Goal: Task Accomplishment & Management: Manage account settings

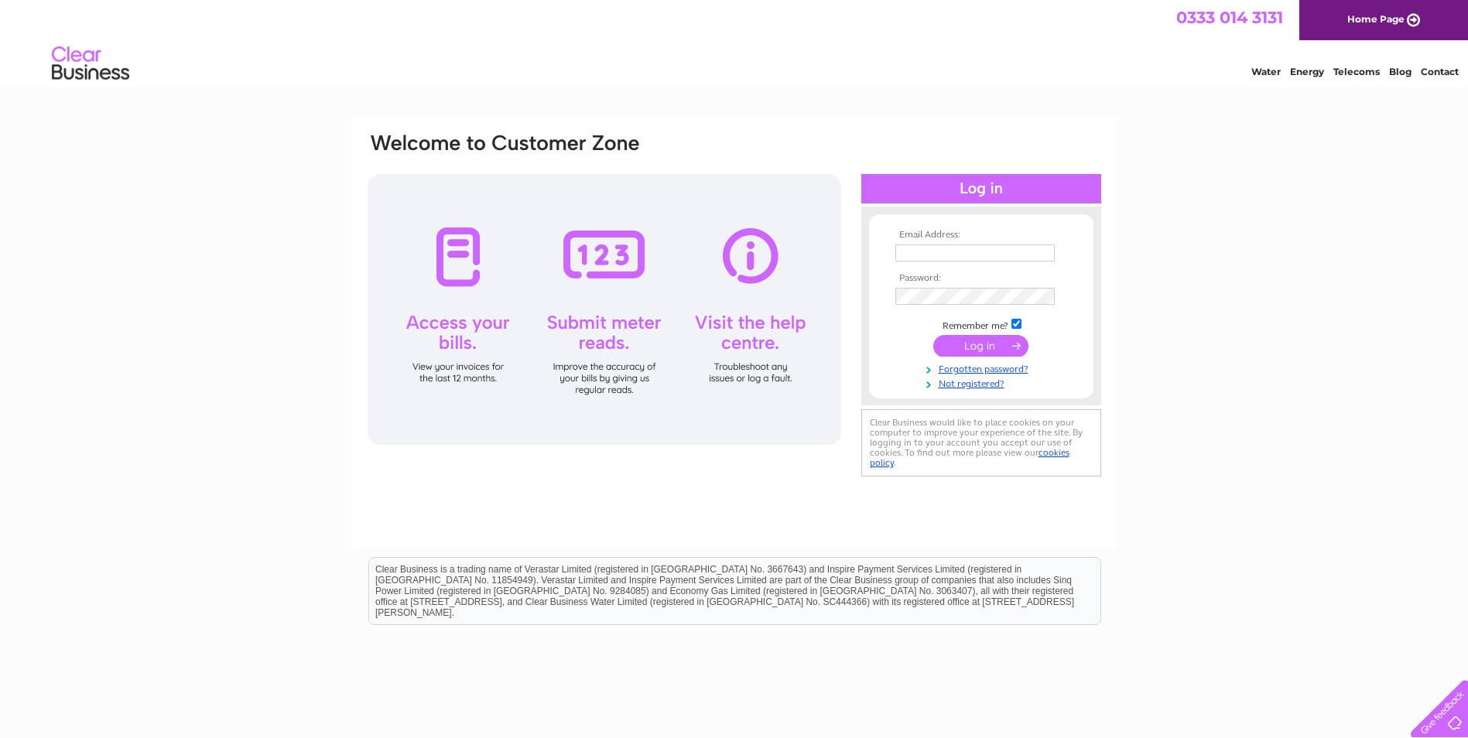
click at [935, 250] on input "text" at bounding box center [975, 253] width 159 height 17
paste input "corporatepurchaseledger@colliers.com"
type input "corporatepurchaseledger@colliers.com"
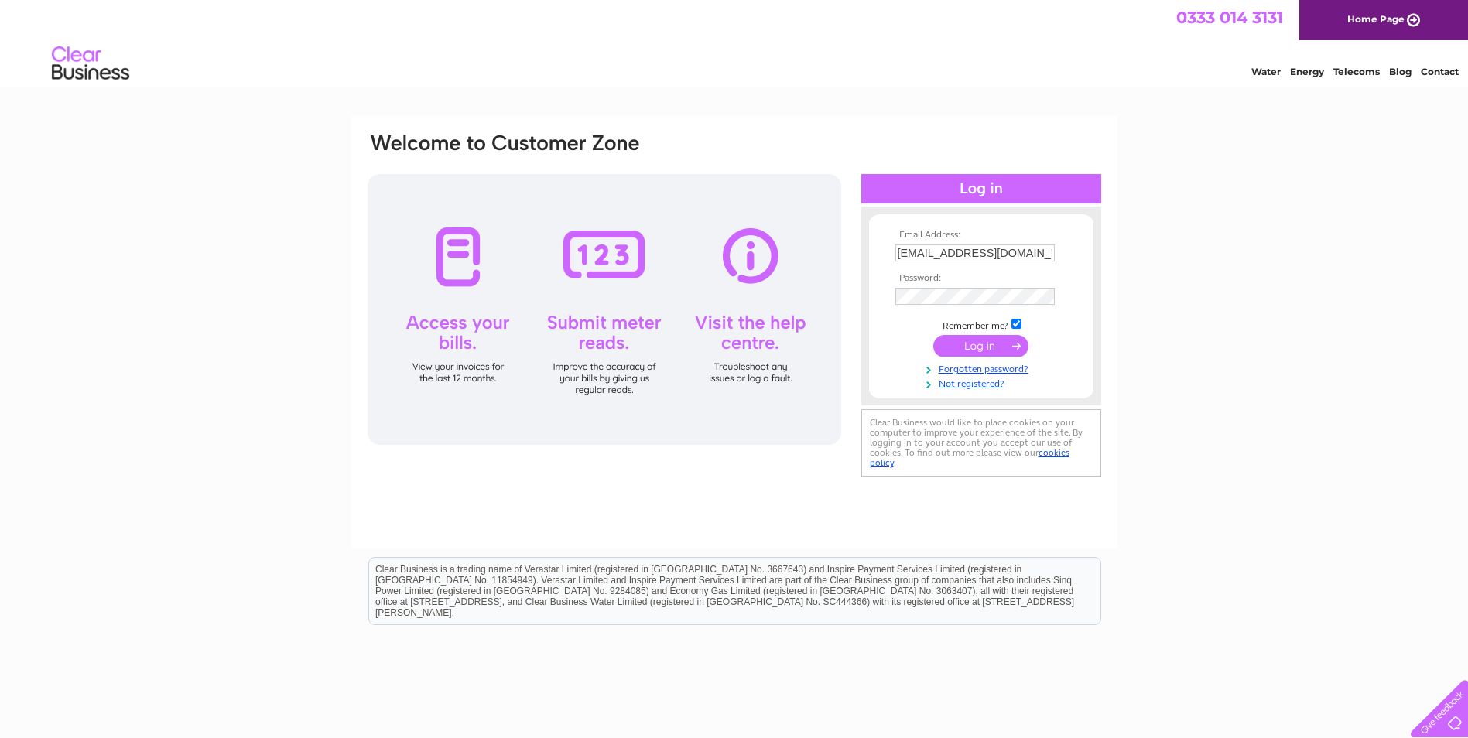
click at [915, 307] on td at bounding box center [982, 296] width 180 height 25
click at [968, 356] on input "submit" at bounding box center [981, 348] width 95 height 22
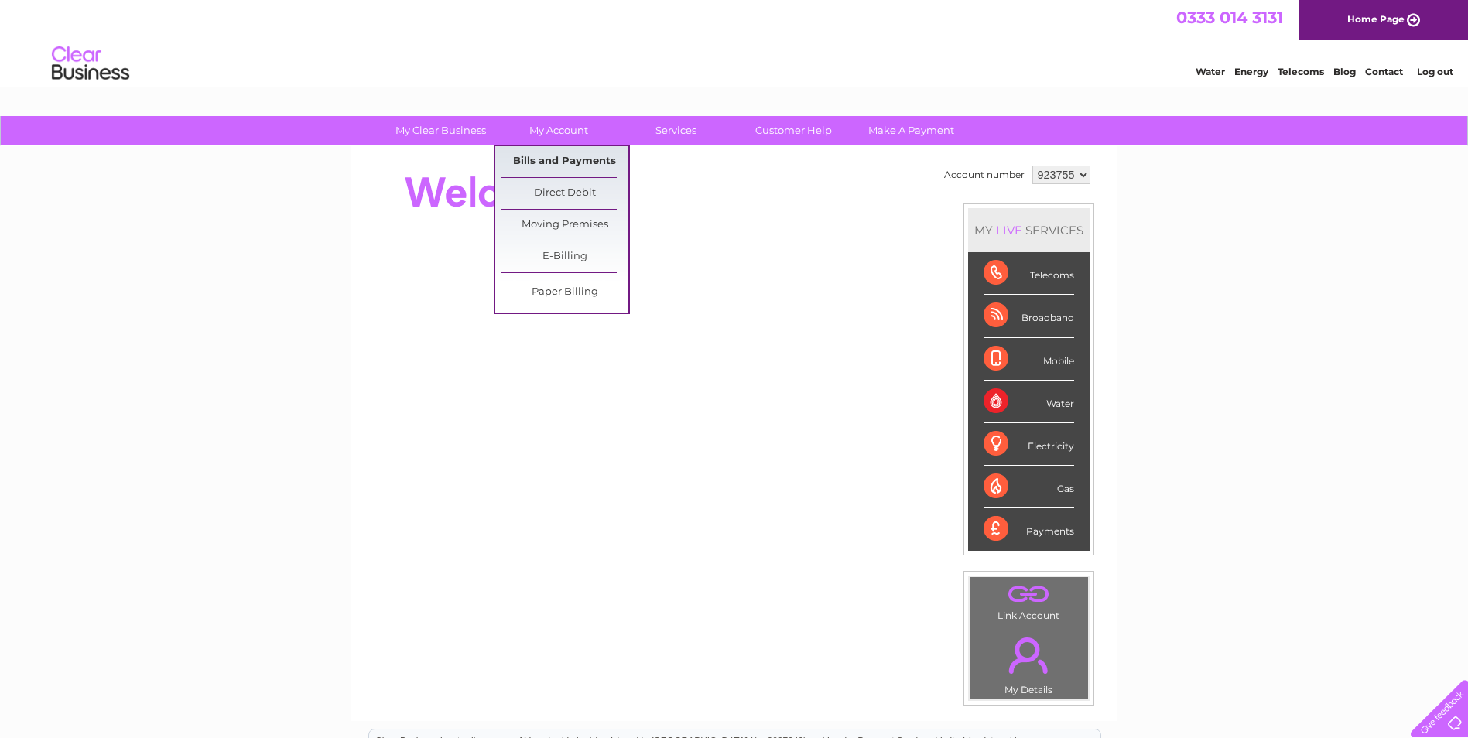
click at [571, 161] on link "Bills and Payments" at bounding box center [565, 161] width 128 height 31
click at [574, 166] on link "Bills and Payments" at bounding box center [565, 161] width 128 height 31
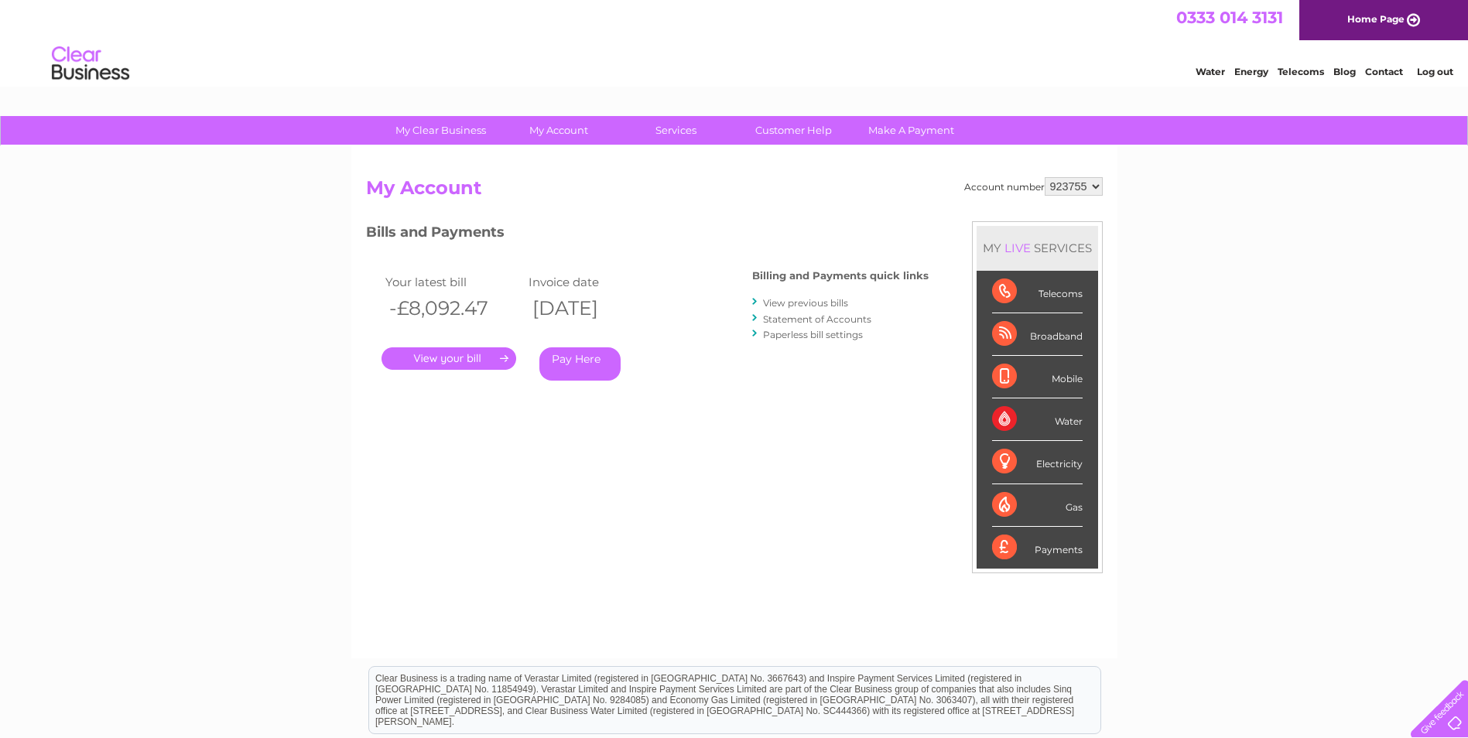
click at [463, 361] on link "." at bounding box center [449, 359] width 135 height 22
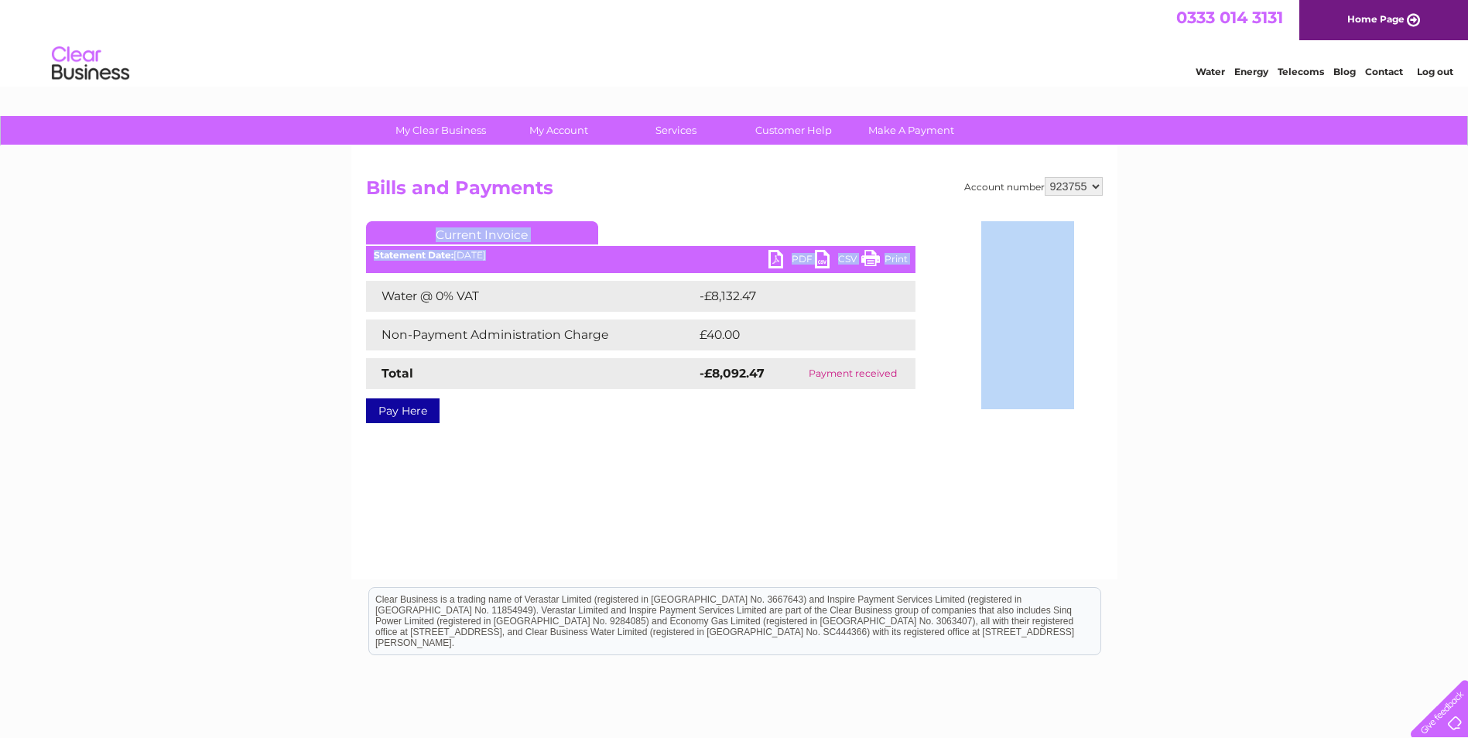
drag, startPoint x: 923, startPoint y: 273, endPoint x: 930, endPoint y: 267, distance: 9.3
click at [931, 268] on div "Account number 923755 Bills and Payments Current Invoice PDF CSV Print £40.00" at bounding box center [734, 297] width 737 height 241
click at [688, 479] on div "Account number 923755 Bills and Payments Current Invoice PDF CSV Print -£8,132.…" at bounding box center [734, 362] width 766 height 433
click at [440, 282] on td "Water @ 0% VAT" at bounding box center [531, 296] width 330 height 31
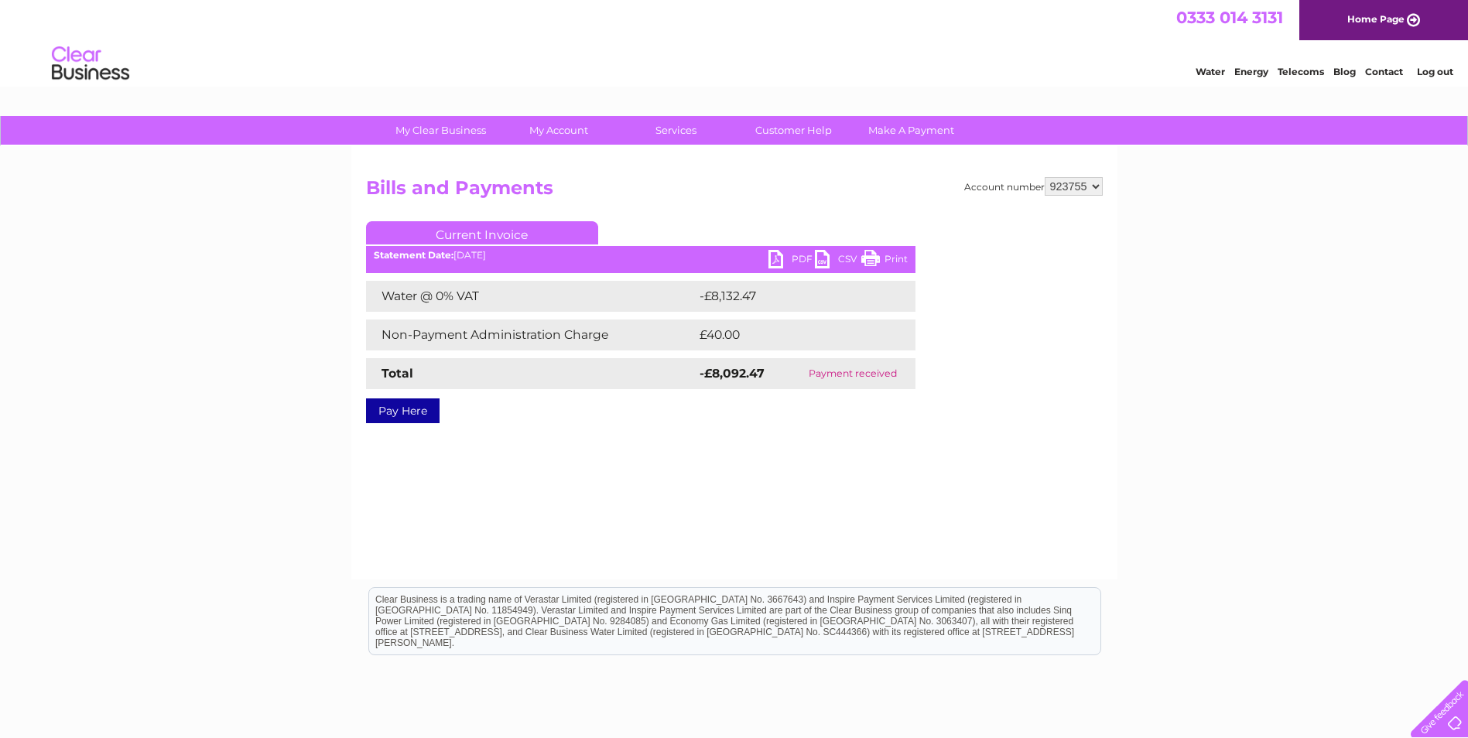
click at [783, 257] on link "PDF" at bounding box center [792, 261] width 46 height 22
drag, startPoint x: 575, startPoint y: 513, endPoint x: 574, endPoint y: 505, distance: 8.7
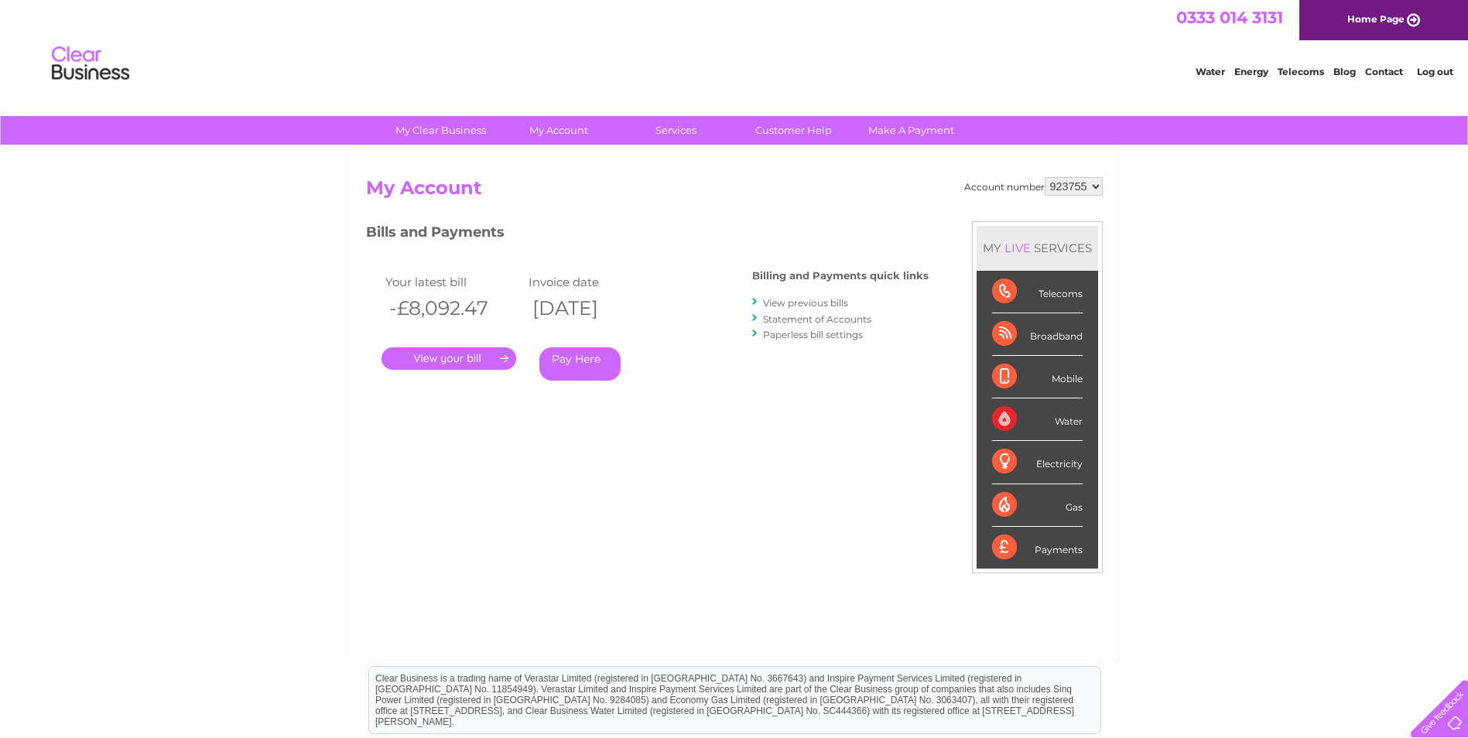
click at [769, 298] on link "View previous bills" at bounding box center [805, 303] width 85 height 12
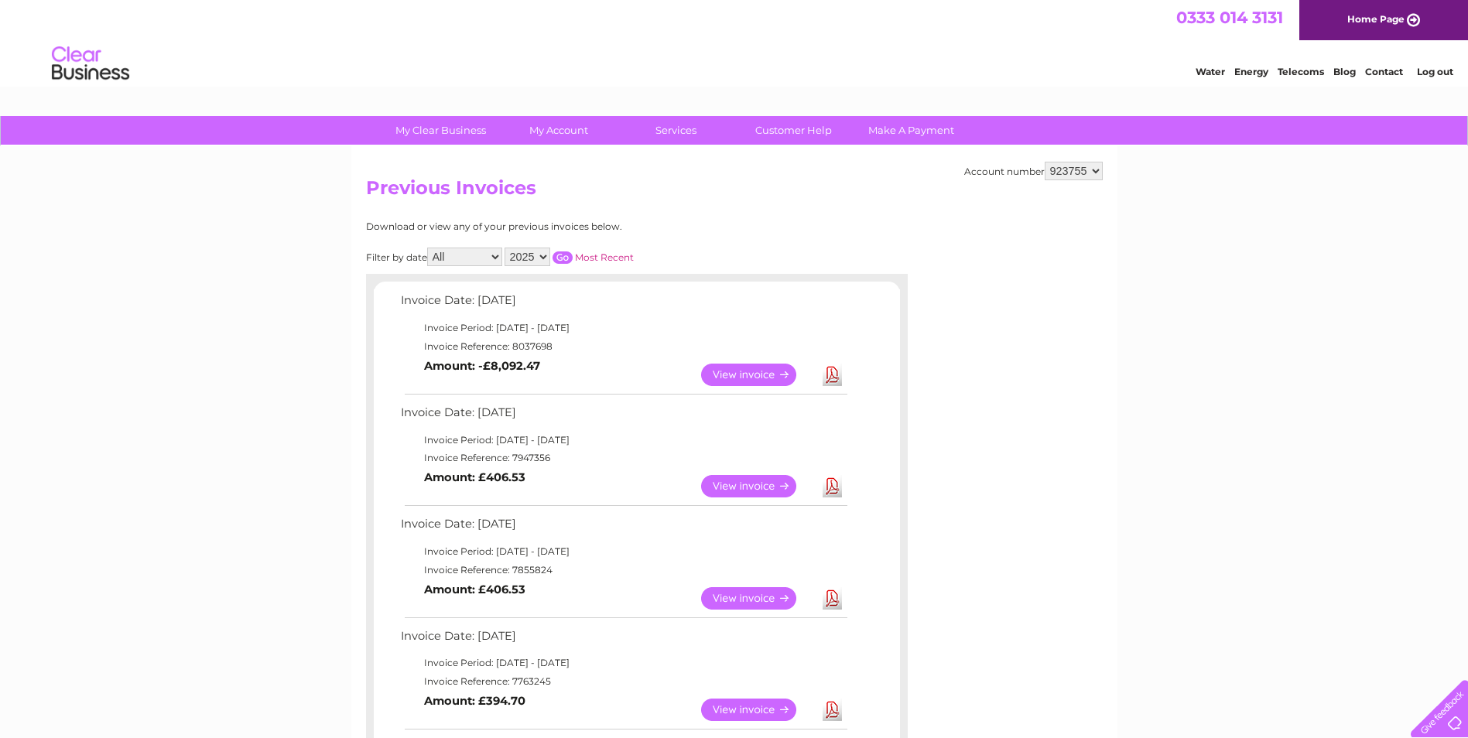
click at [536, 457] on td "Invoice Reference: 7947356" at bounding box center [623, 458] width 453 height 19
click at [536, 456] on td "Invoice Reference: 7947356" at bounding box center [623, 458] width 453 height 19
copy td "7947356"
